Goal: Transaction & Acquisition: Obtain resource

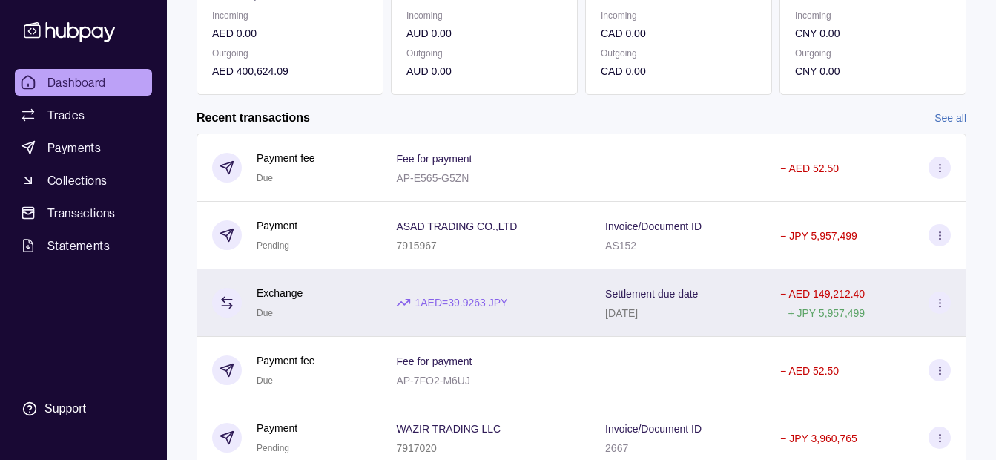
scroll to position [329, 0]
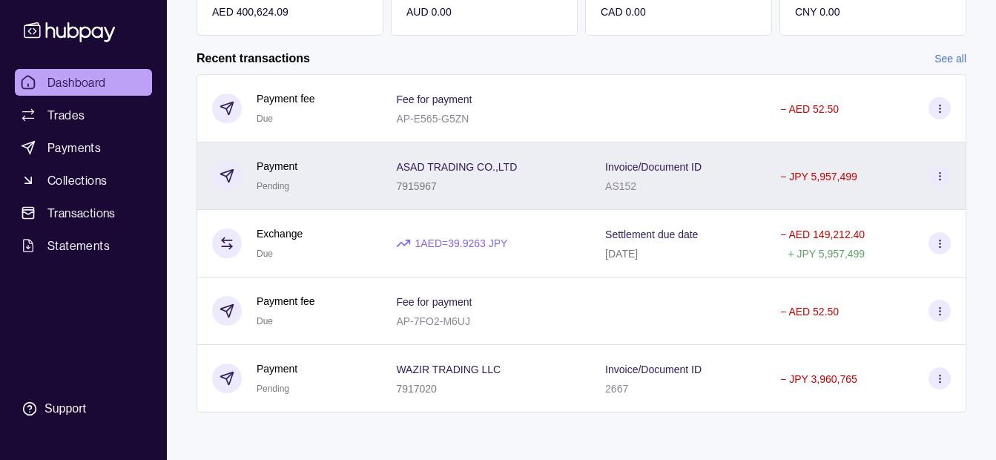
click at [459, 184] on div "7915967" at bounding box center [456, 186] width 121 height 18
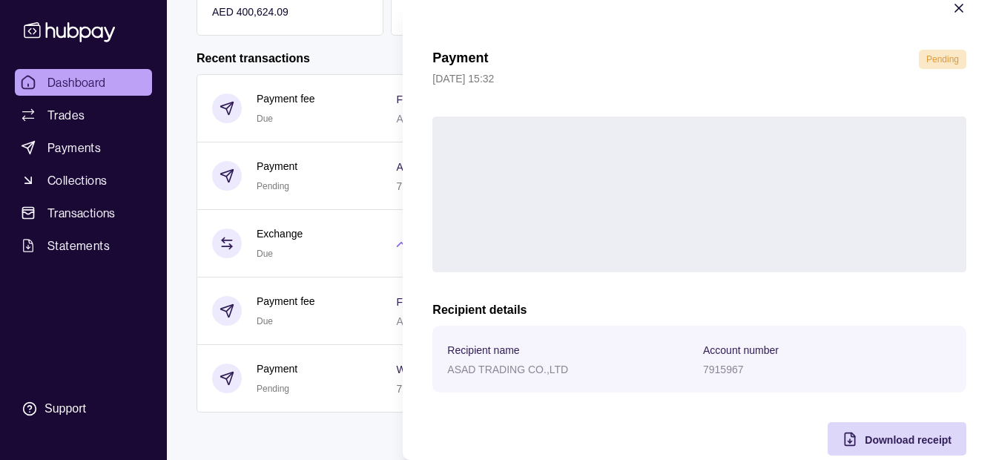
scroll to position [54, 0]
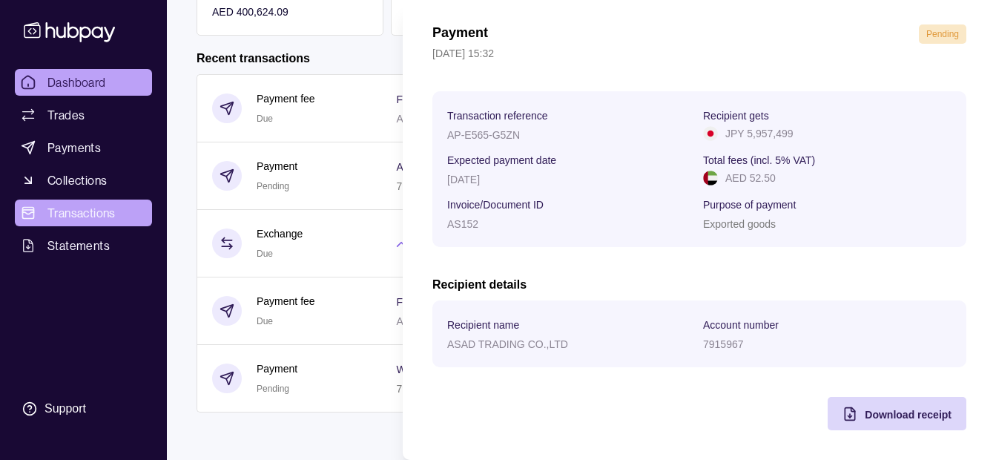
click at [79, 214] on html "Dashboard Trades Payments Collections Transactions Statements Support K Hello, …" at bounding box center [498, 65] width 996 height 789
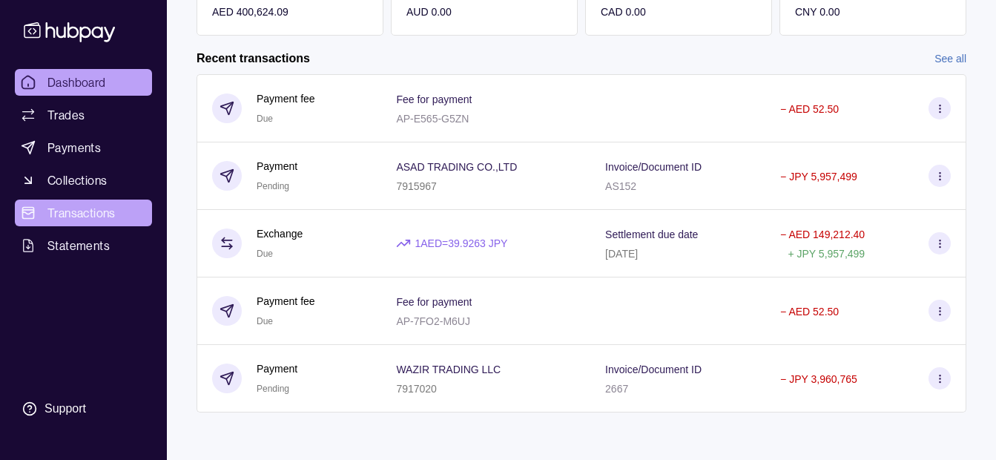
click at [78, 216] on span "Transactions" at bounding box center [81, 213] width 68 height 18
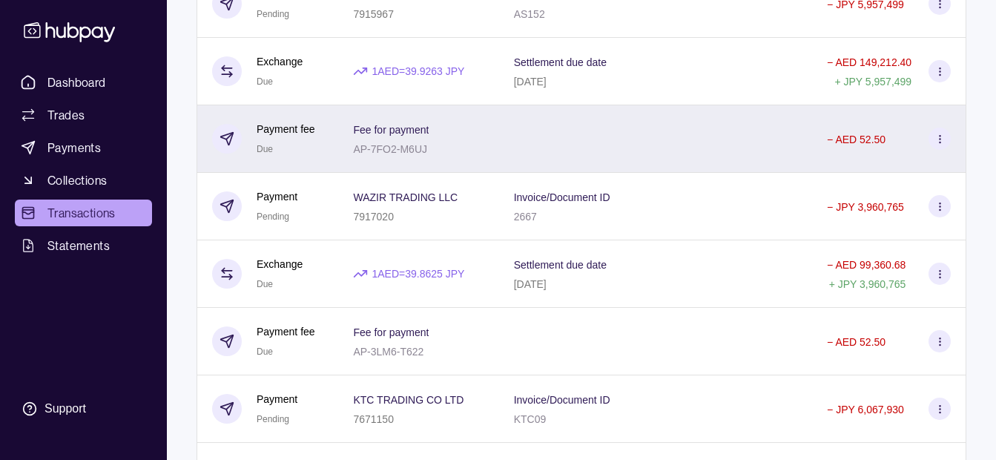
scroll to position [297, 0]
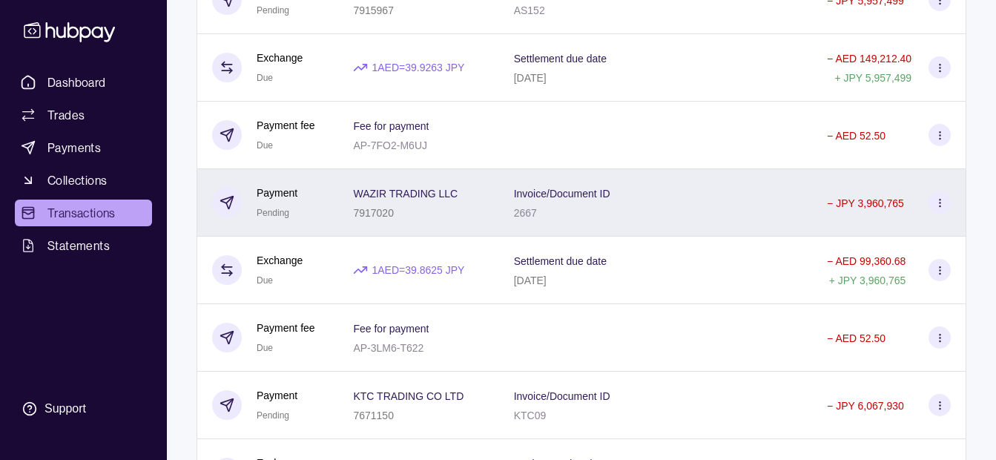
click at [537, 211] on p "2667" at bounding box center [525, 213] width 23 height 12
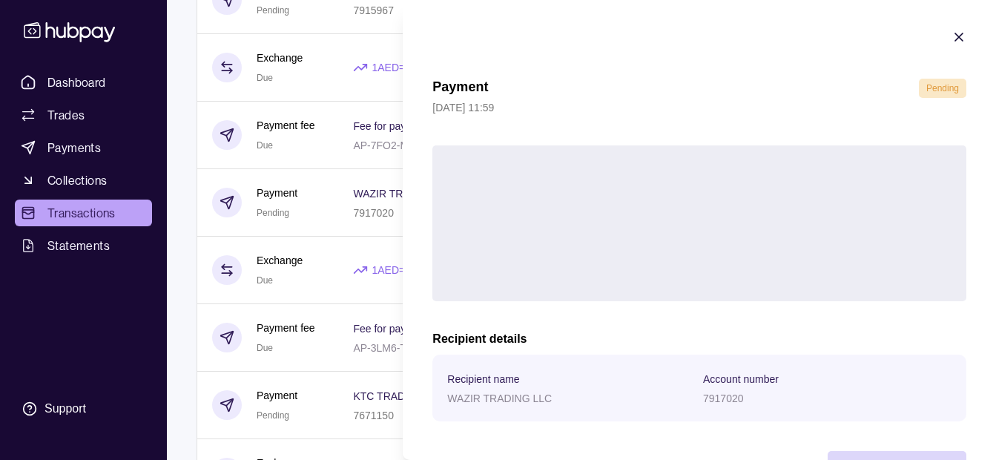
scroll to position [54, 0]
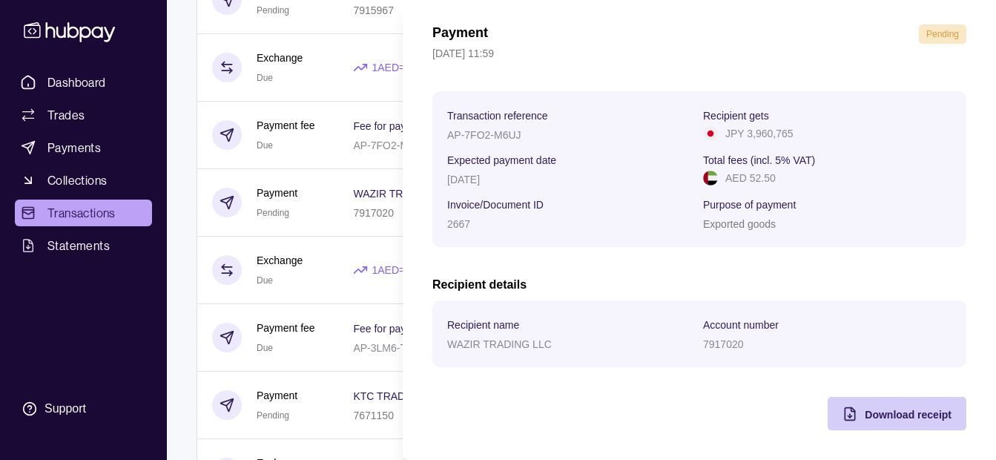
click at [874, 407] on div "Download receipt" at bounding box center [908, 414] width 87 height 18
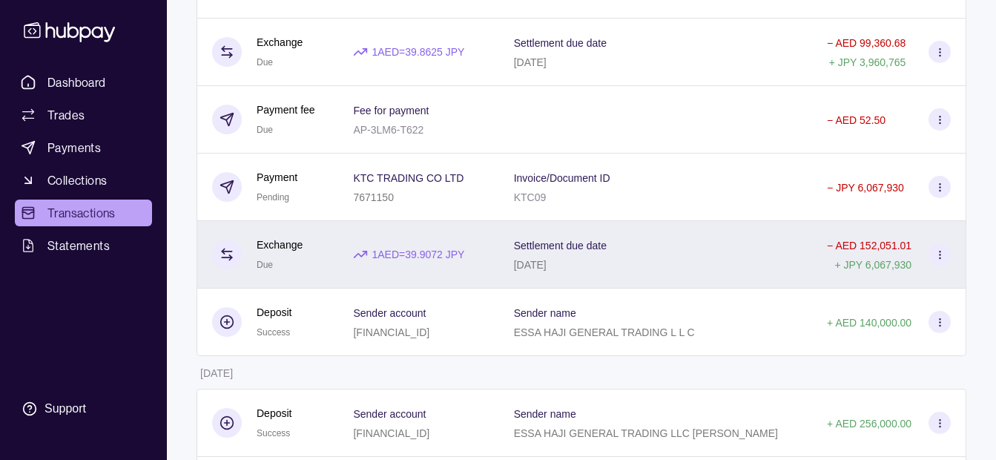
scroll to position [519, 0]
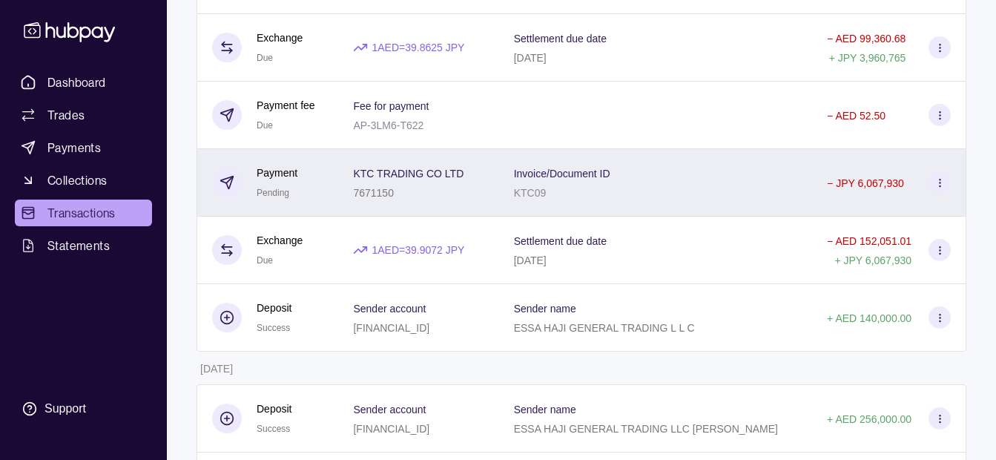
click at [453, 188] on div "7671150" at bounding box center [408, 192] width 111 height 18
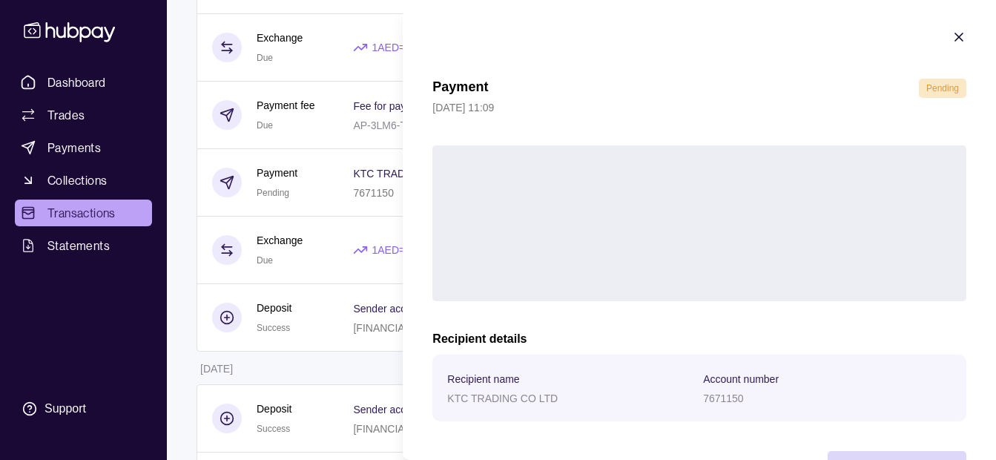
scroll to position [54, 0]
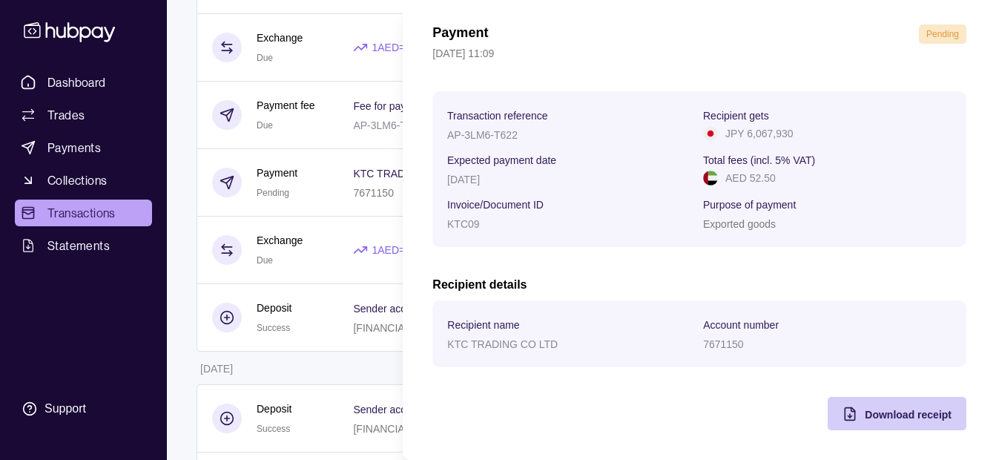
click at [871, 418] on span "Download receipt" at bounding box center [908, 415] width 87 height 12
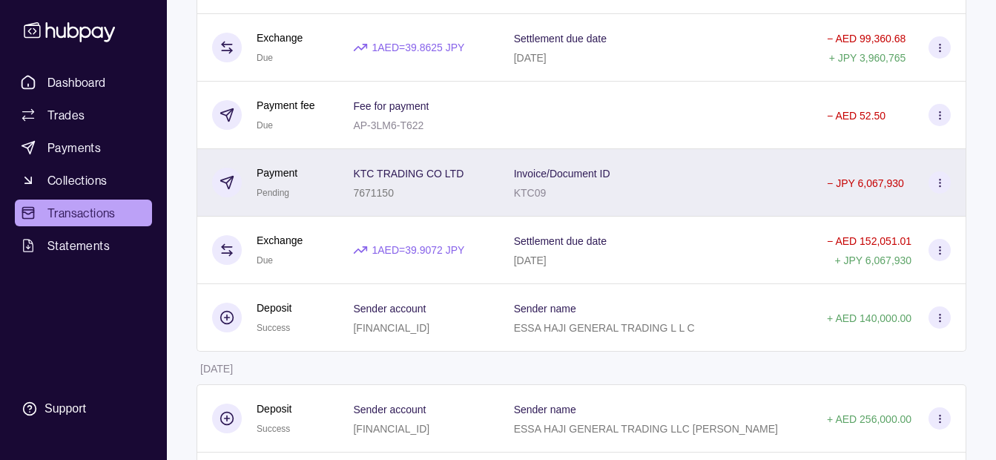
click at [320, 193] on html "Dashboard Trades Payments Collections Transactions Statements Support K Hello, …" at bounding box center [498, 302] width 996 height 1642
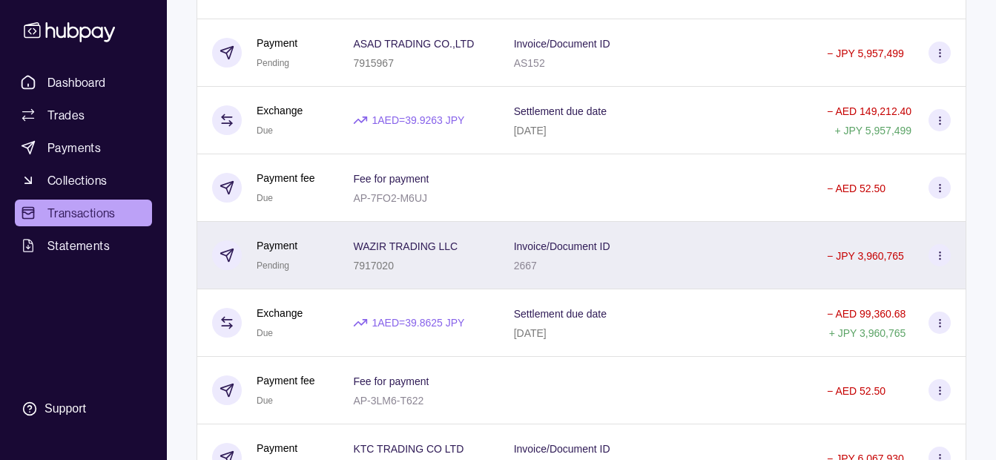
scroll to position [74, 0]
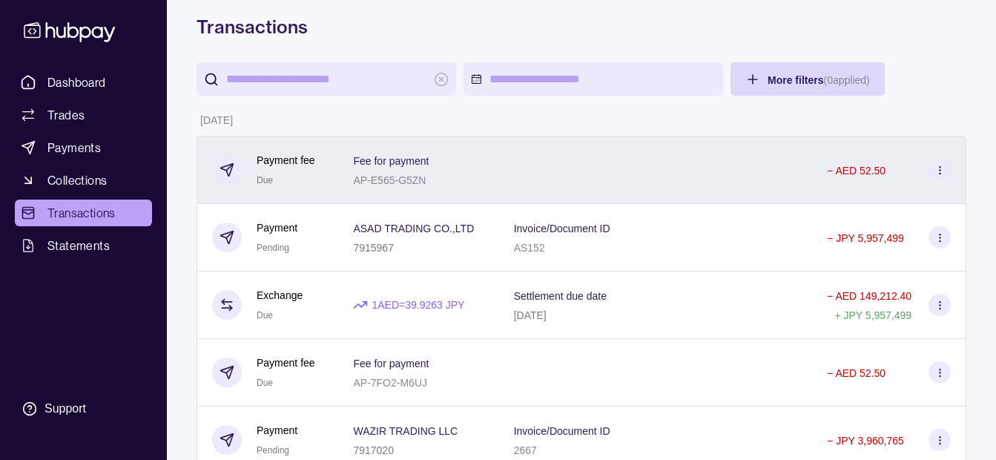
scroll to position [0, 0]
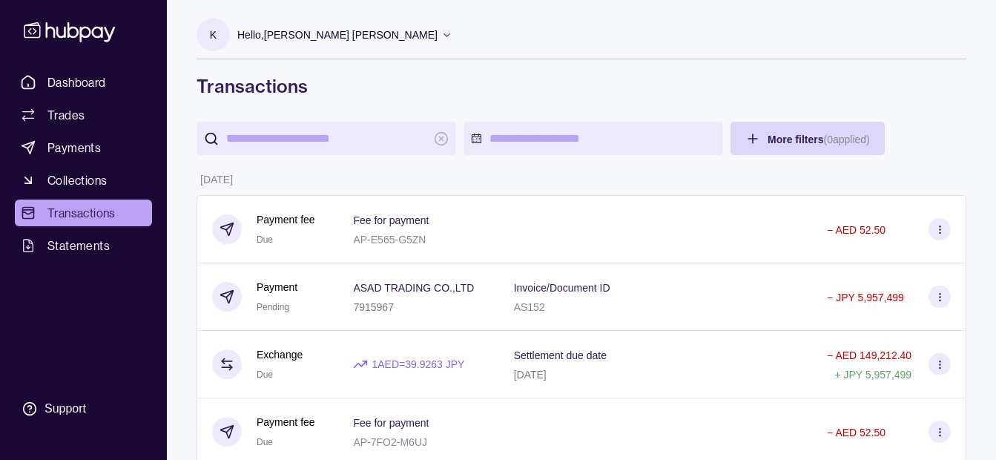
click at [358, 37] on p "Hello, [PERSON_NAME] [PERSON_NAME]" at bounding box center [337, 35] width 200 height 16
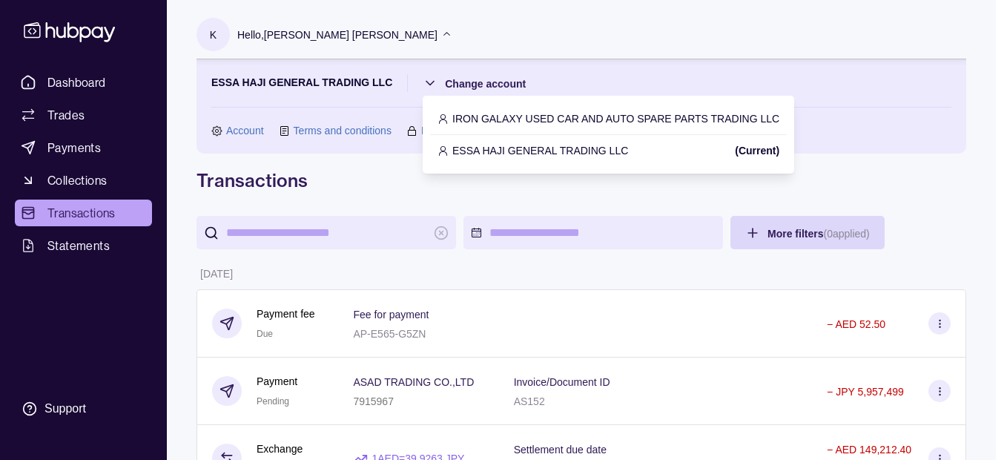
click at [507, 120] on p "IRON GALAXY USED CAR AND AUTO SPARE PARTS TRADING LLC" at bounding box center [615, 119] width 327 height 16
